Goal: Task Accomplishment & Management: Manage account settings

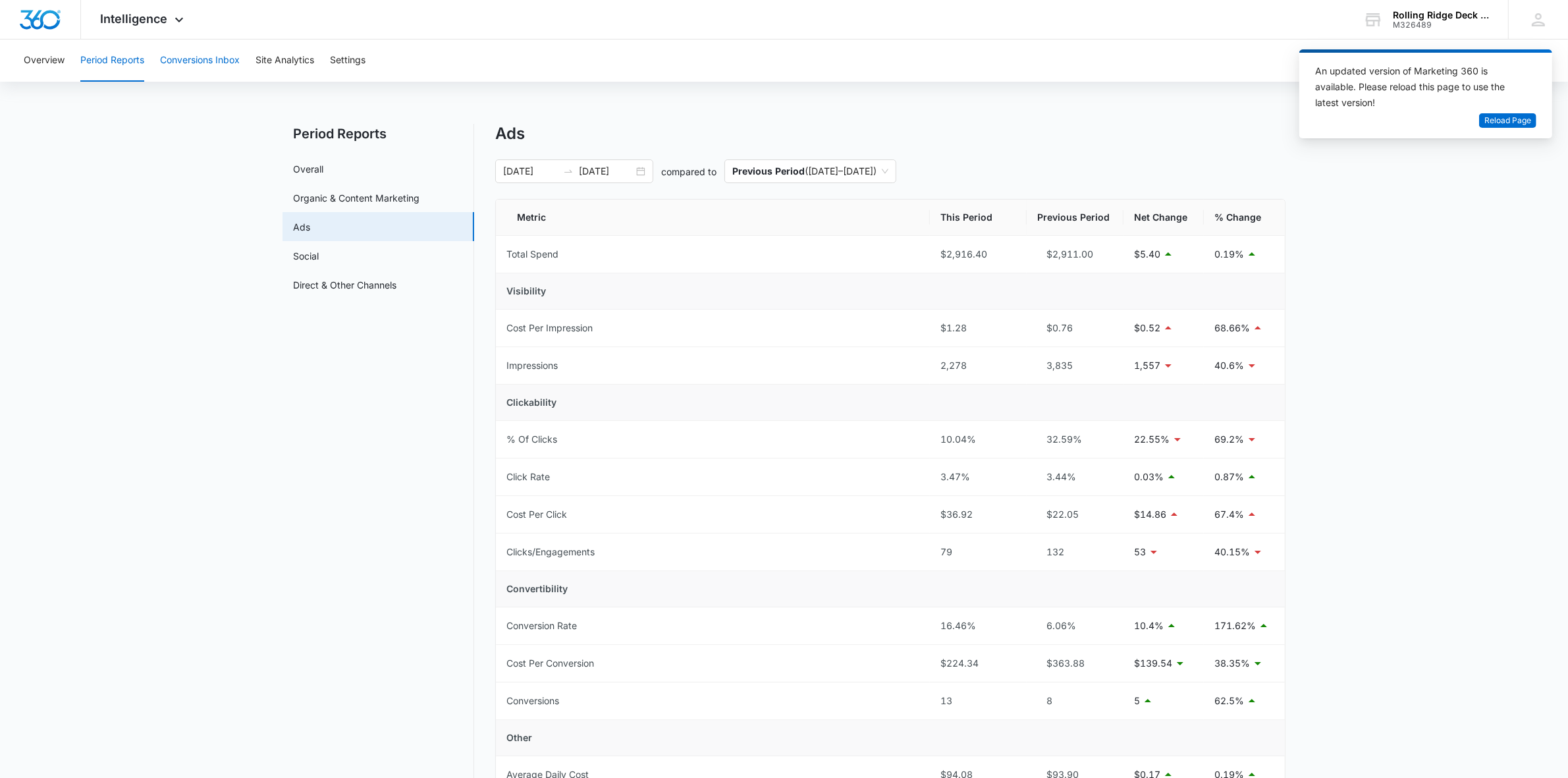
click at [186, 73] on button "Conversions Inbox" at bounding box center [200, 61] width 80 height 42
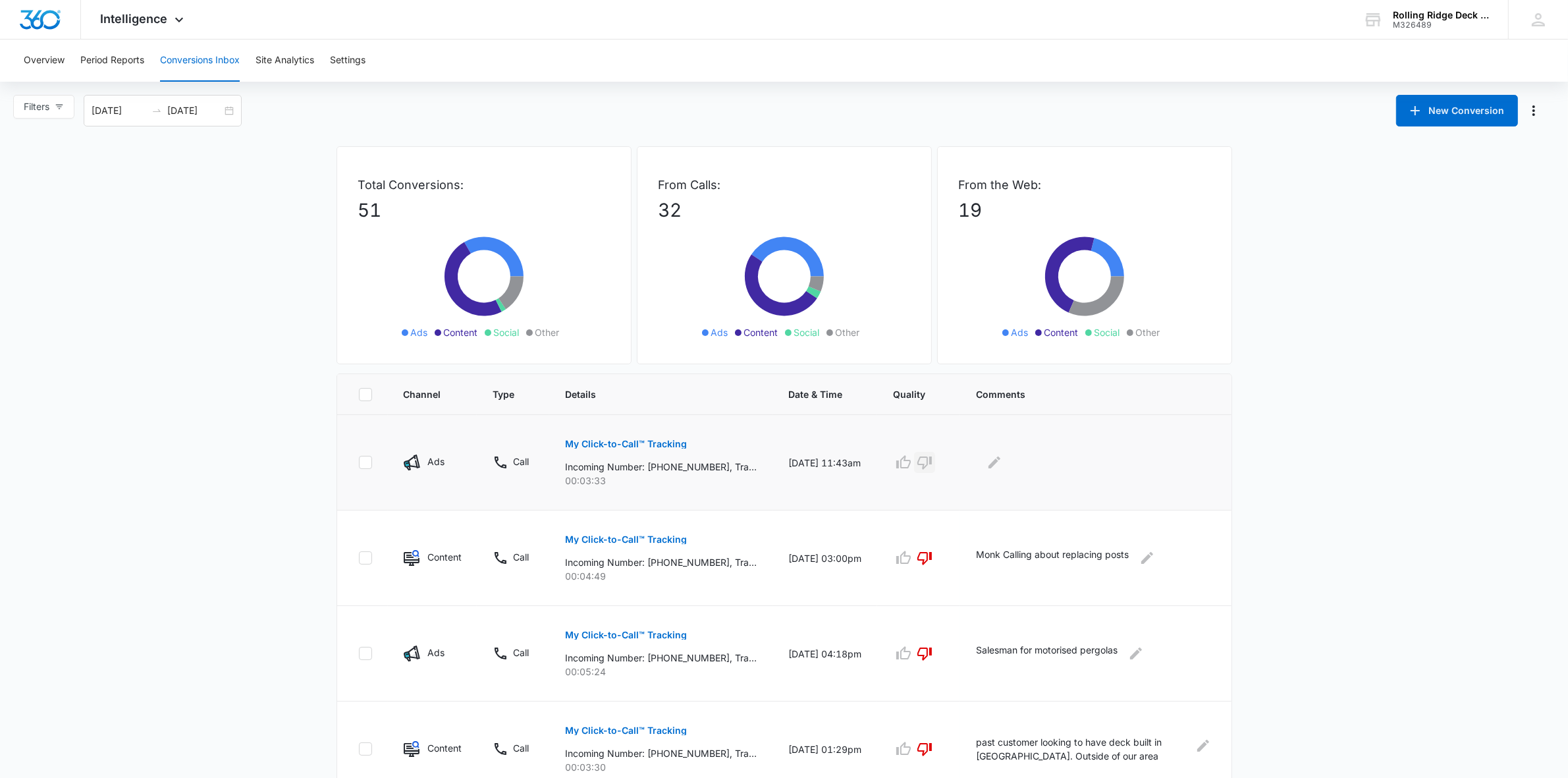
click at [933, 457] on icon "button" at bounding box center [925, 463] width 16 height 16
click at [1002, 461] on icon "Edit Comments" at bounding box center [995, 463] width 16 height 16
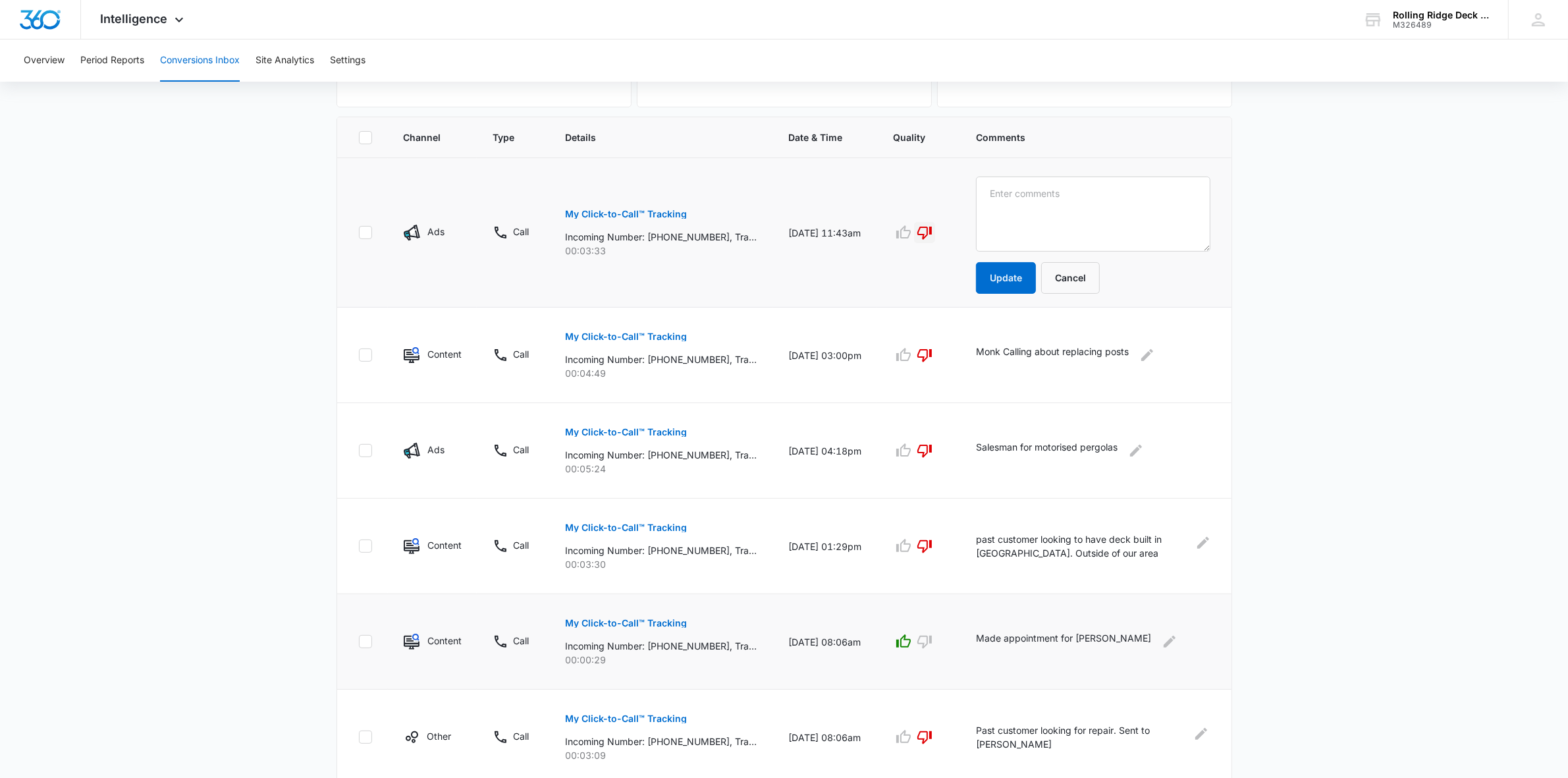
scroll to position [255, 0]
click at [1082, 214] on textarea at bounding box center [1094, 217] width 234 height 75
